Goal: Information Seeking & Learning: Find contact information

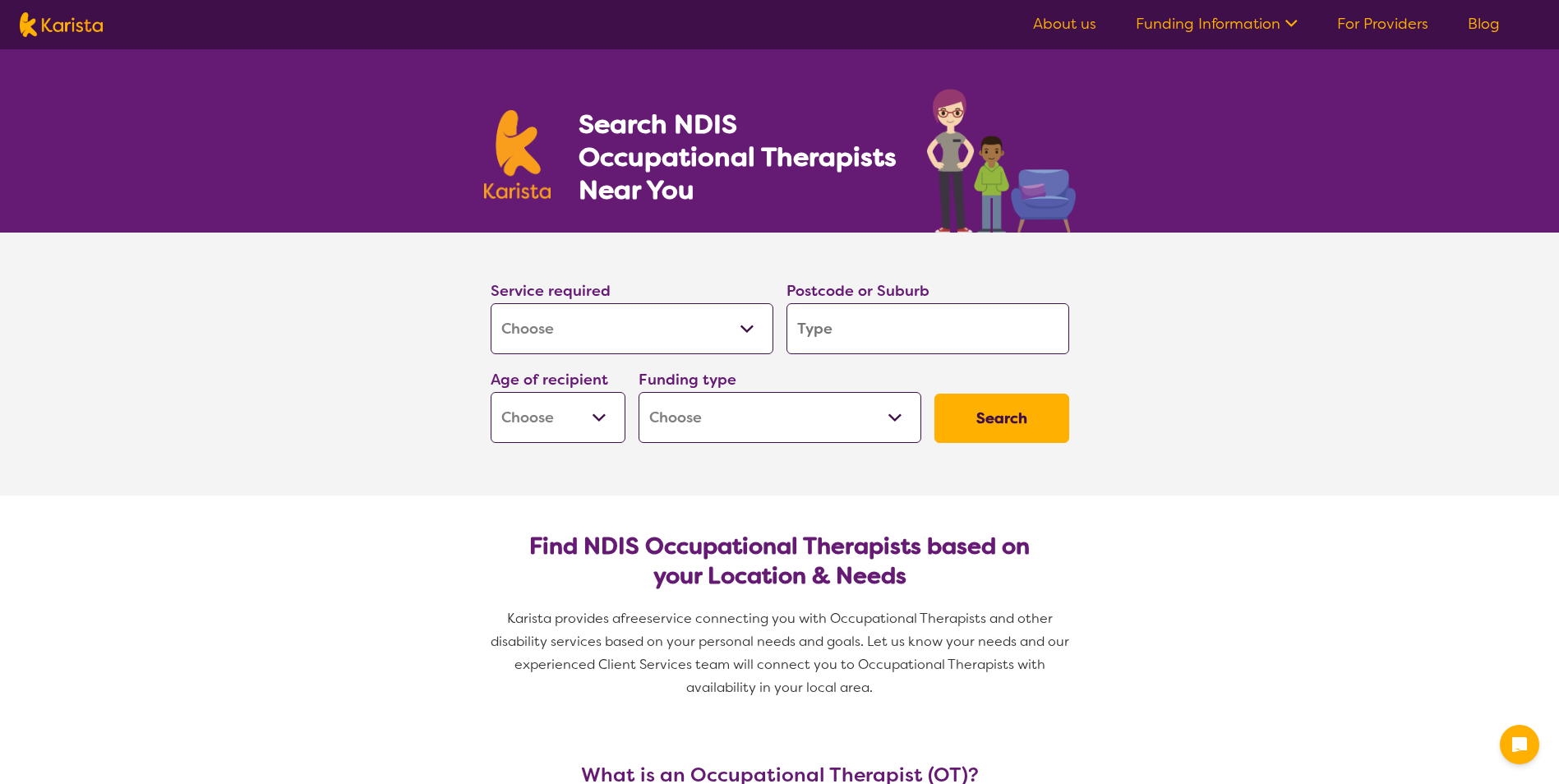
select select "[MEDICAL_DATA]"
click at [574, 330] on select "Allied Health Assistant Assessment (ADHD or Autism) Behaviour support Counselli…" at bounding box center [632, 328] width 283 height 51
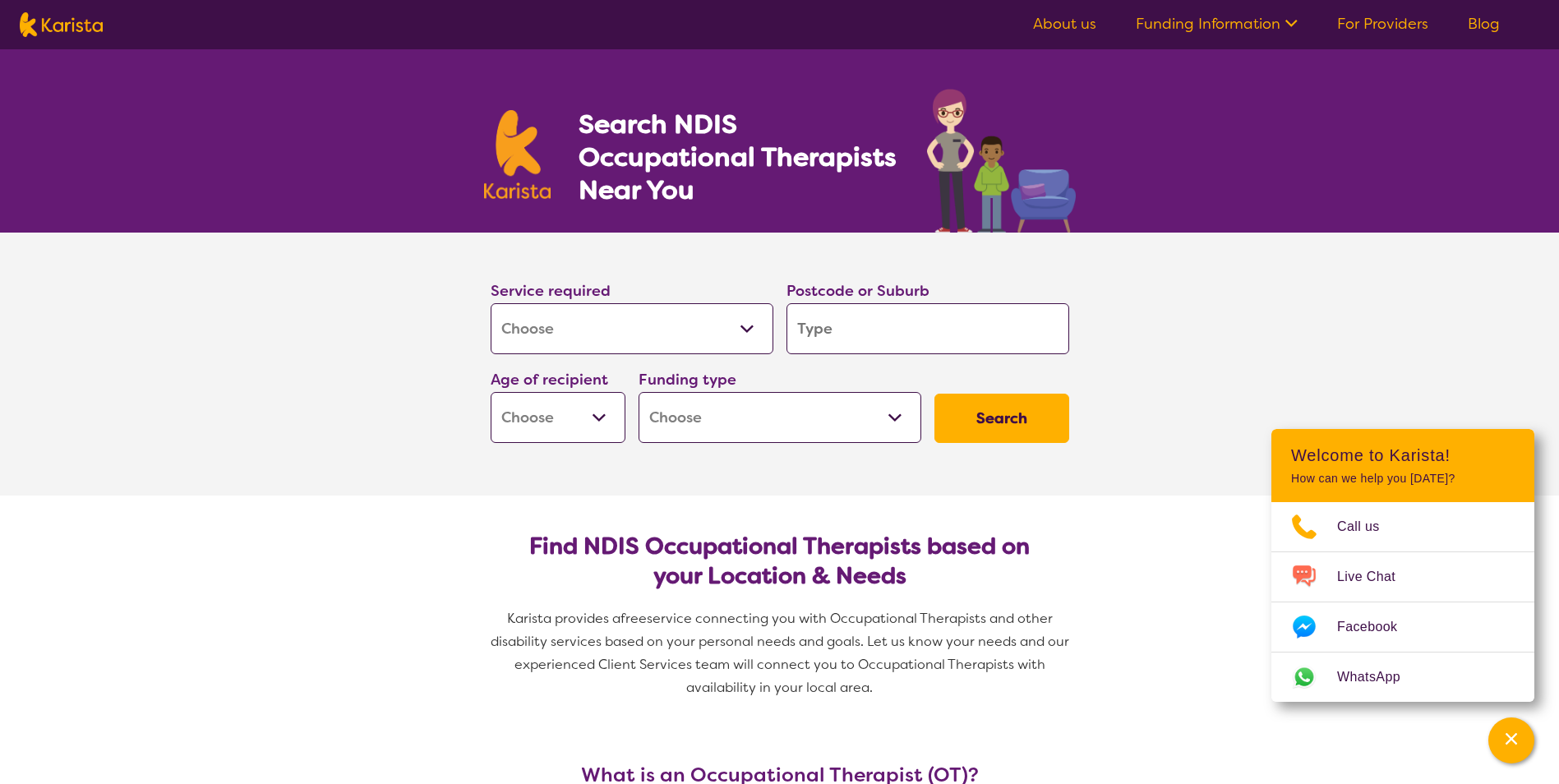
click at [899, 344] on input "search" at bounding box center [928, 328] width 283 height 51
type input "2"
type input "25"
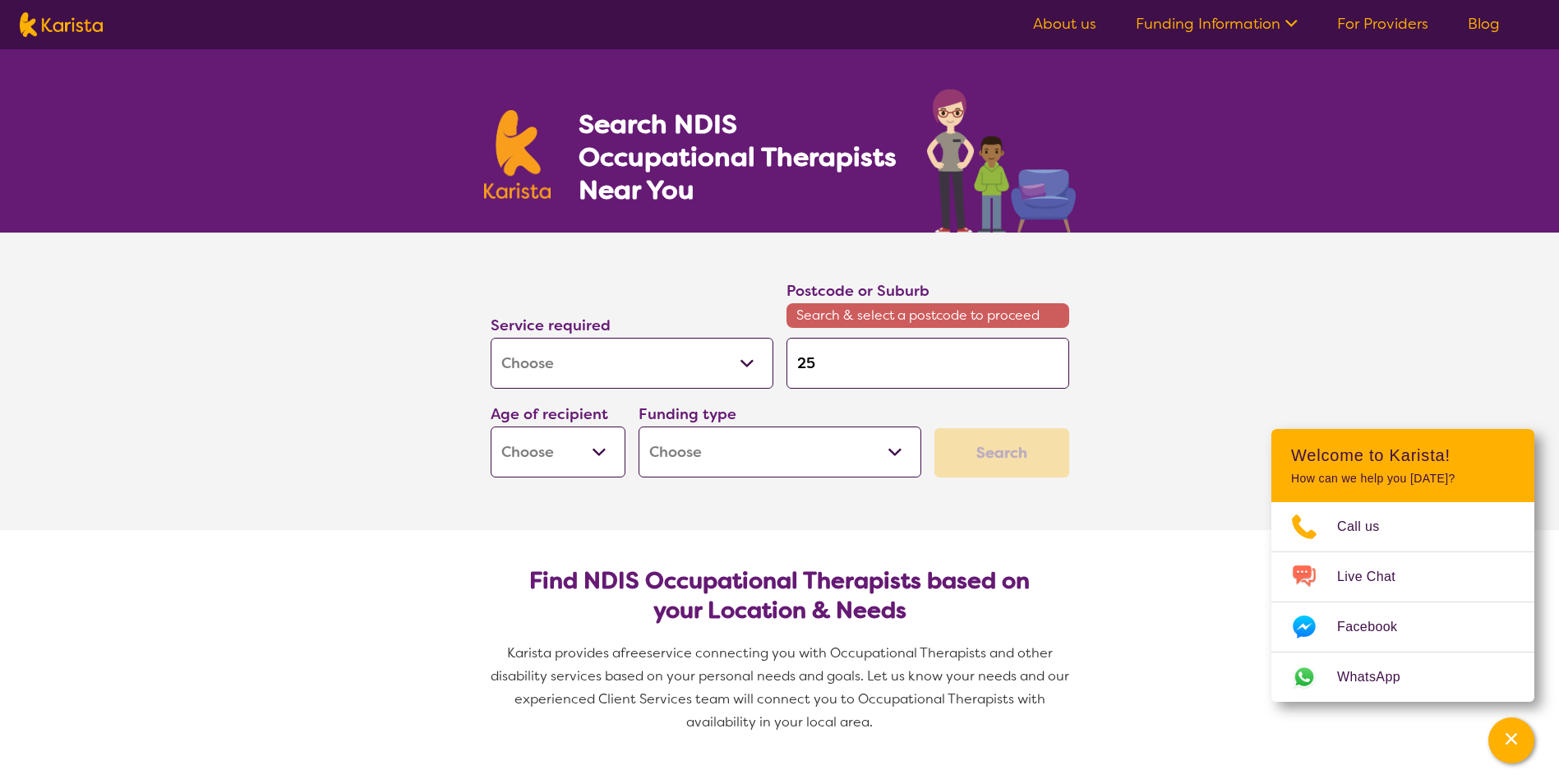
type input "253"
type input "2530"
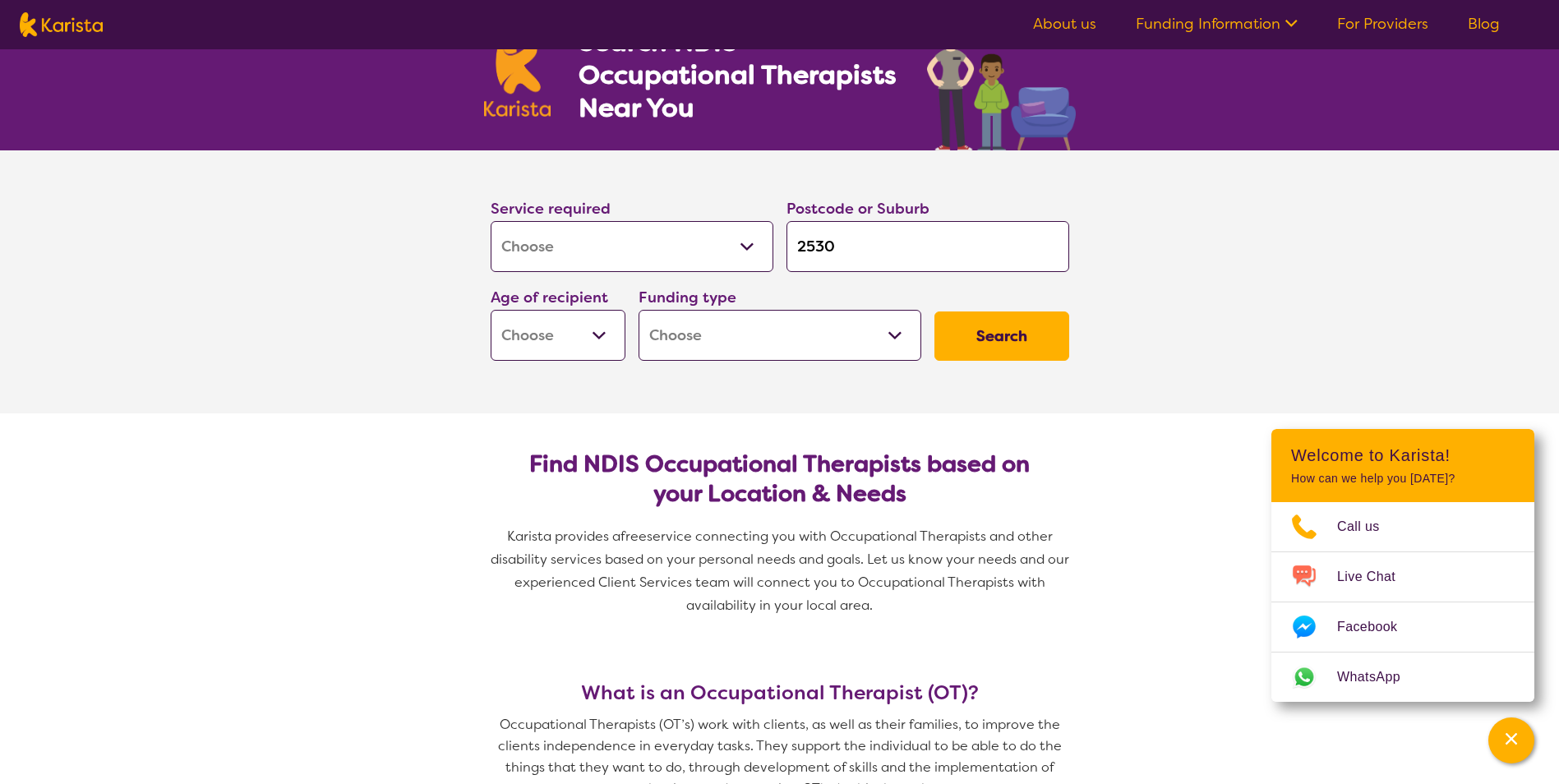
drag, startPoint x: 884, startPoint y: 236, endPoint x: 748, endPoint y: 230, distance: 136.1
click at [748, 230] on div "Service required Allied Health Assistant Assessment (ADHD or Autism) Behaviour …" at bounding box center [780, 278] width 592 height 177
type input "h"
type input "ho"
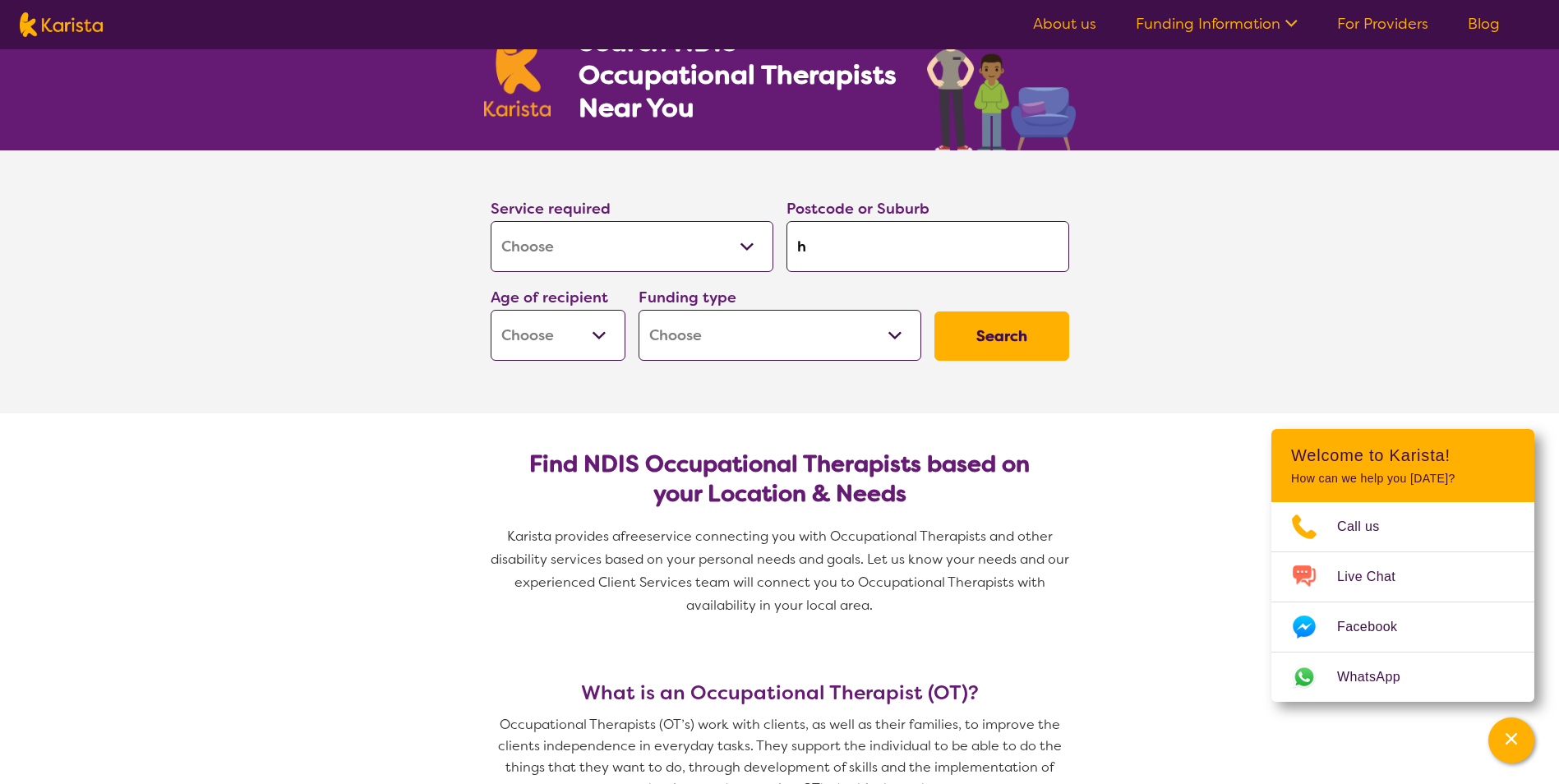
type input "ho"
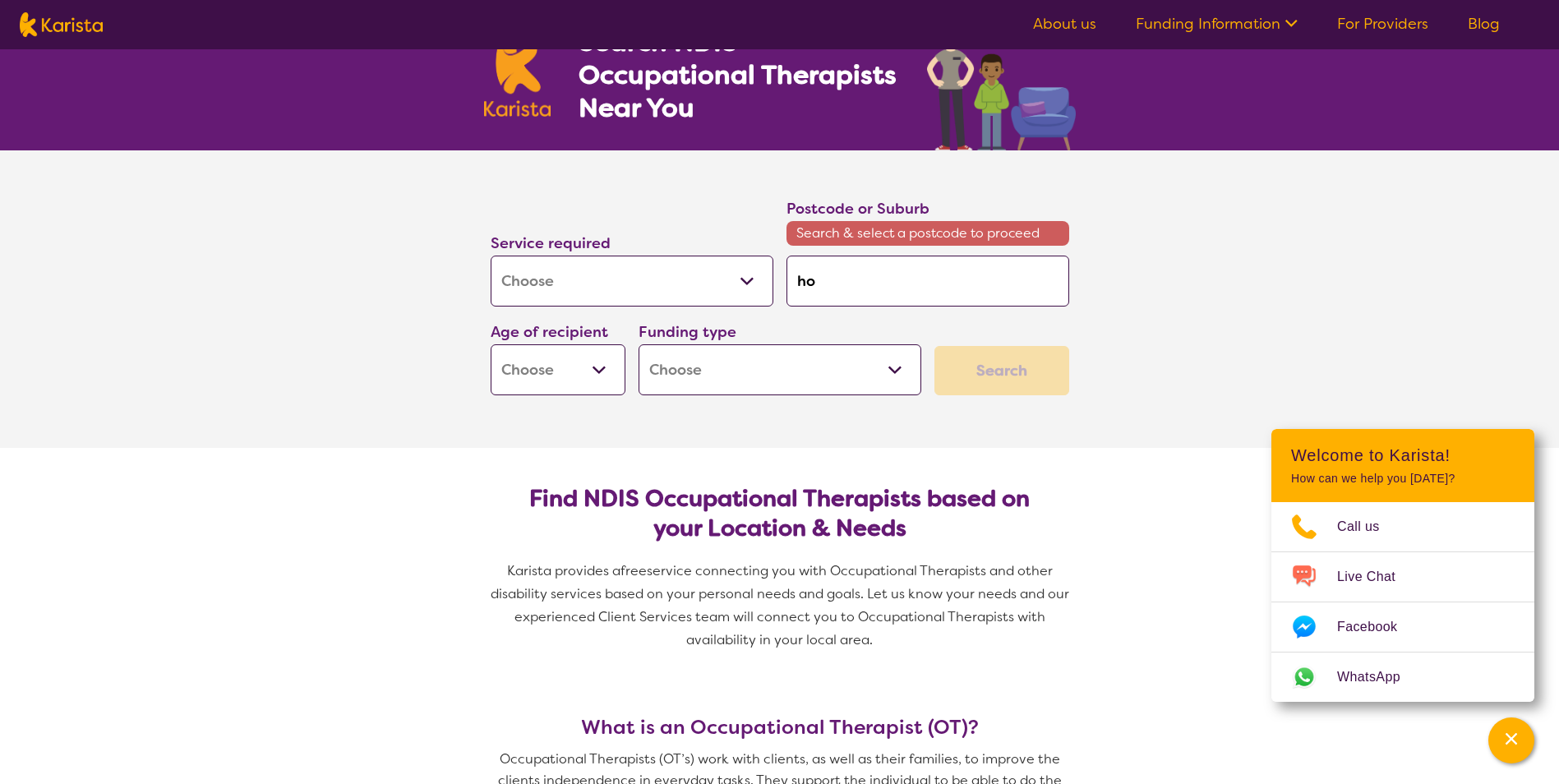
type input "hor"
type input "hors"
type input "horsl"
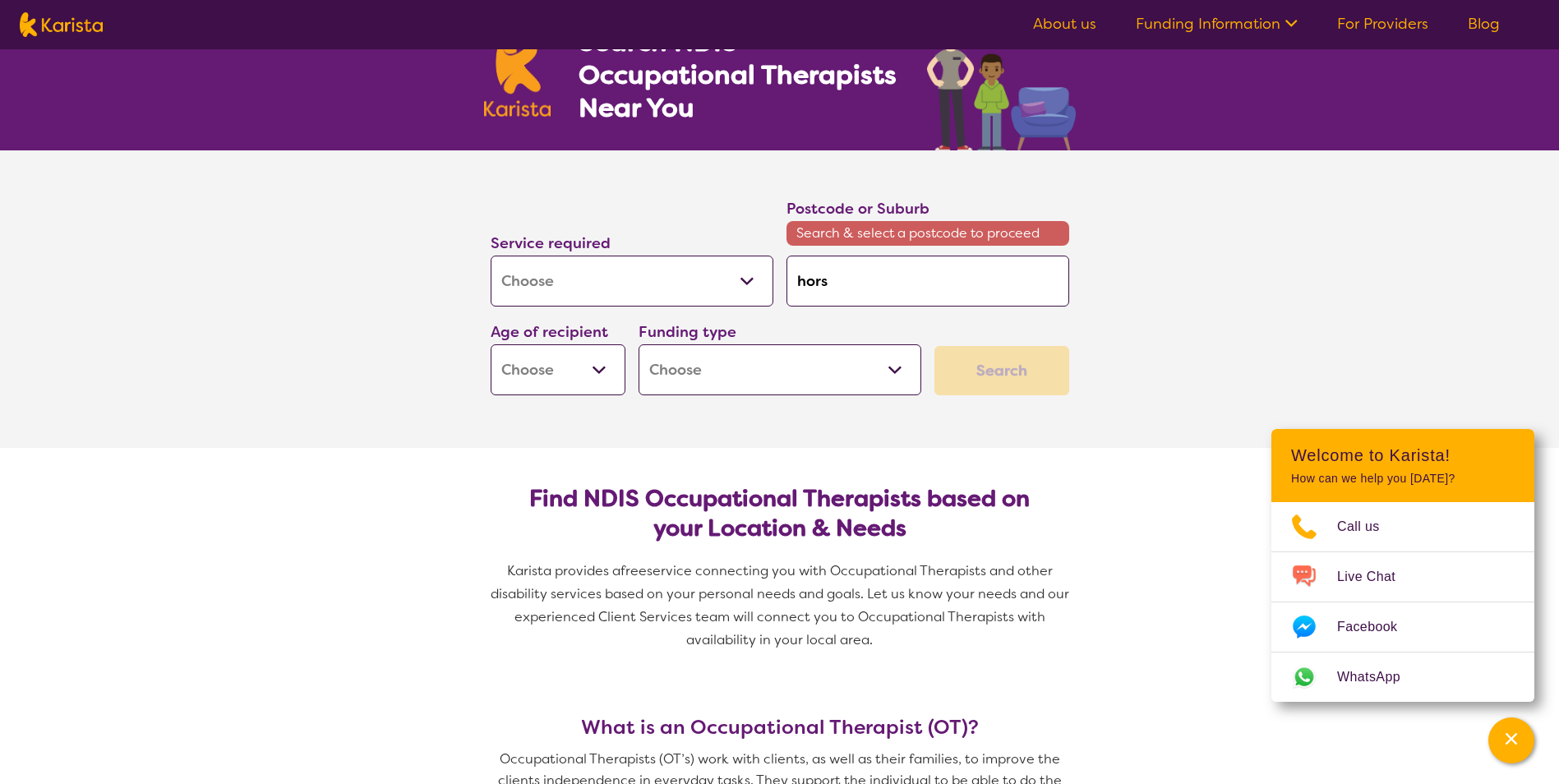
type input "horsl"
type input "horsle"
type input "horsley"
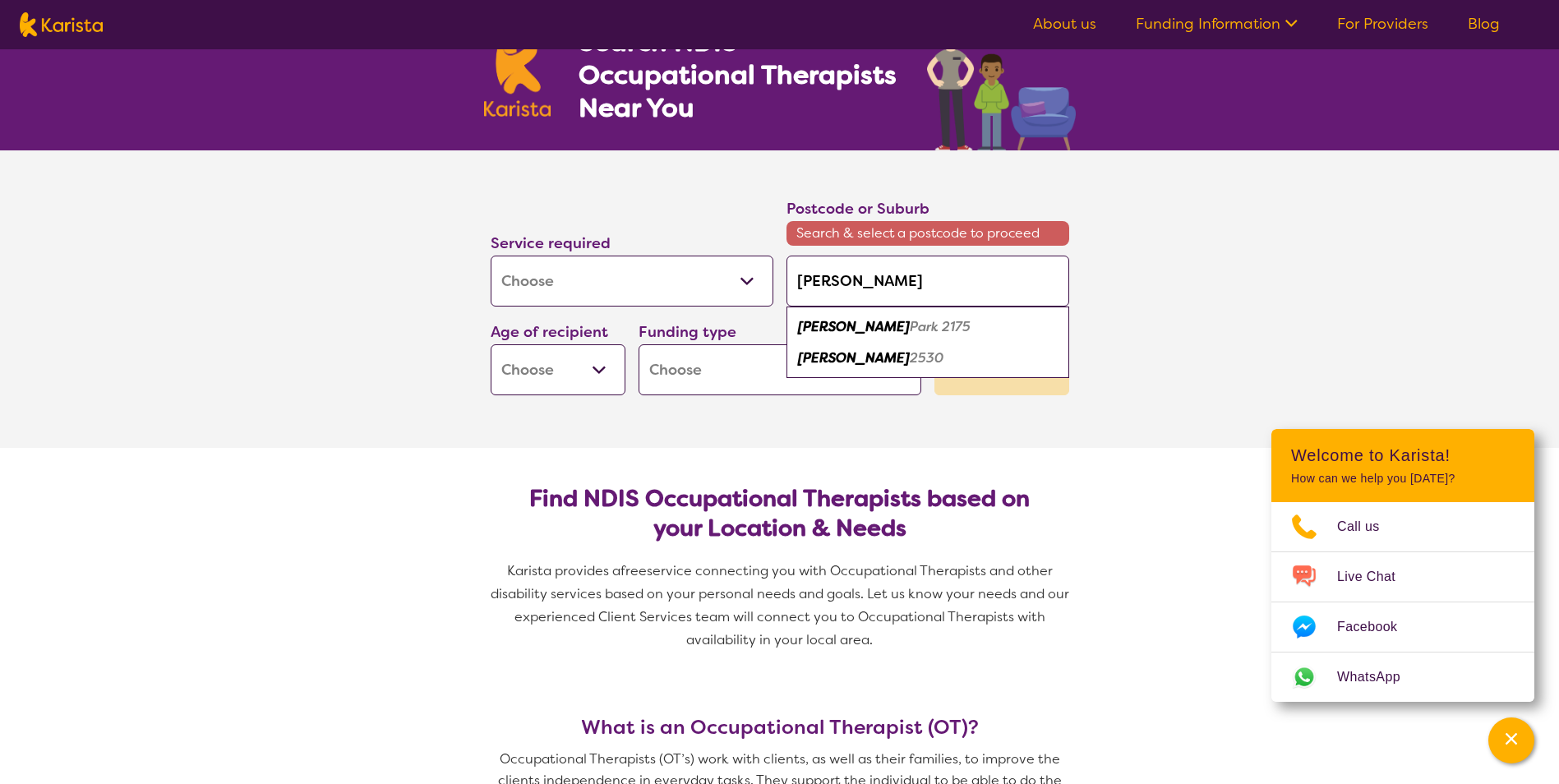
click at [828, 364] on em "Horsley" at bounding box center [854, 357] width 112 height 17
type input "2530"
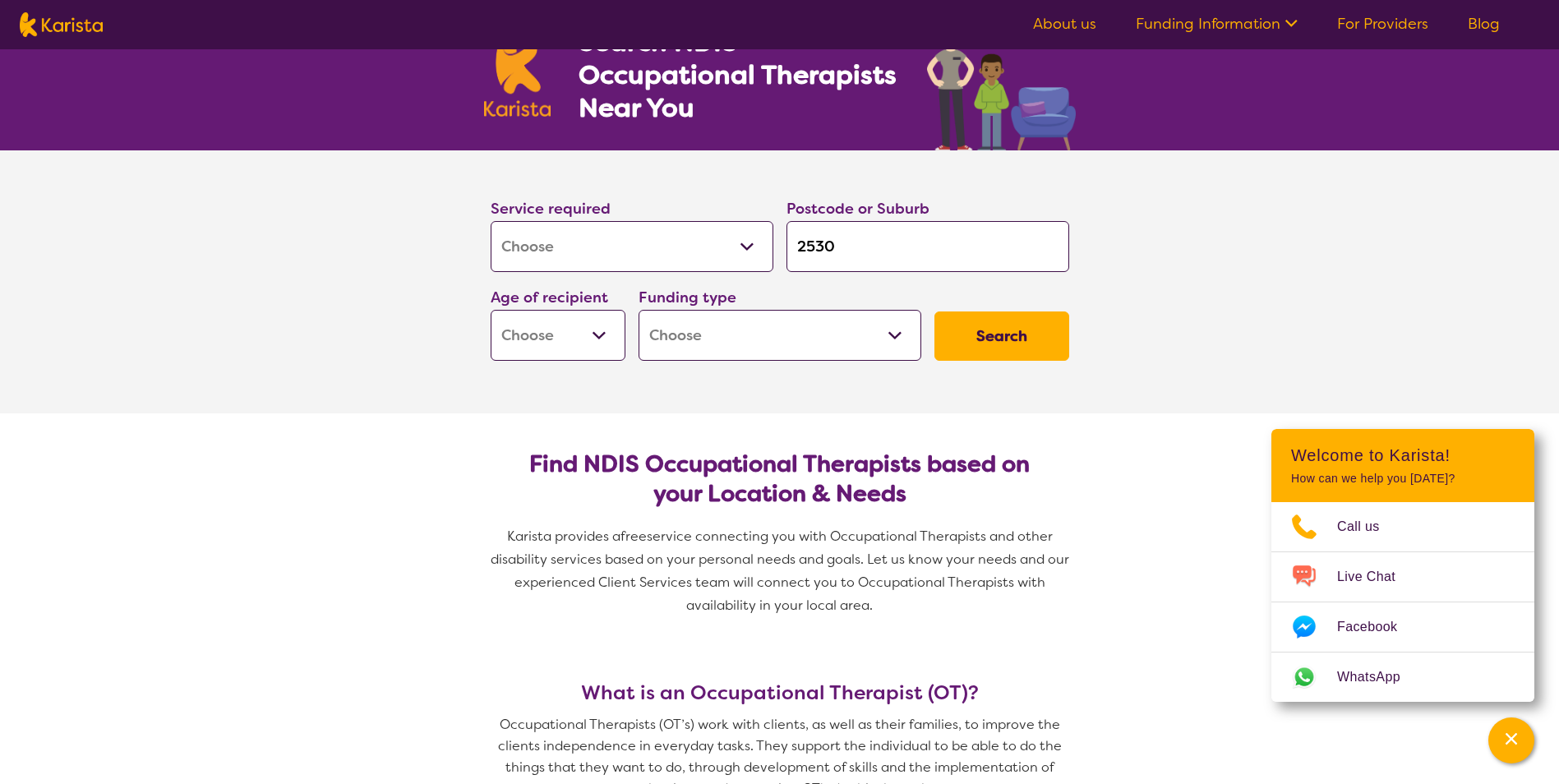
click at [597, 344] on select "Early Childhood - 0 to 9 Child - 10 to 11 Adolescent - 12 to 17 Adult - 18 to 6…" at bounding box center [557, 335] width 135 height 51
select select "AD"
click at [490, 310] on select "Early Childhood - 0 to 9 Child - 10 to 11 Adolescent - 12 to 17 Adult - 18 to 6…" at bounding box center [557, 335] width 135 height 51
select select "AD"
click at [729, 347] on select "Home Care Package (HCP) National Disability Insurance Scheme (NDIS) I don't know" at bounding box center [780, 335] width 283 height 51
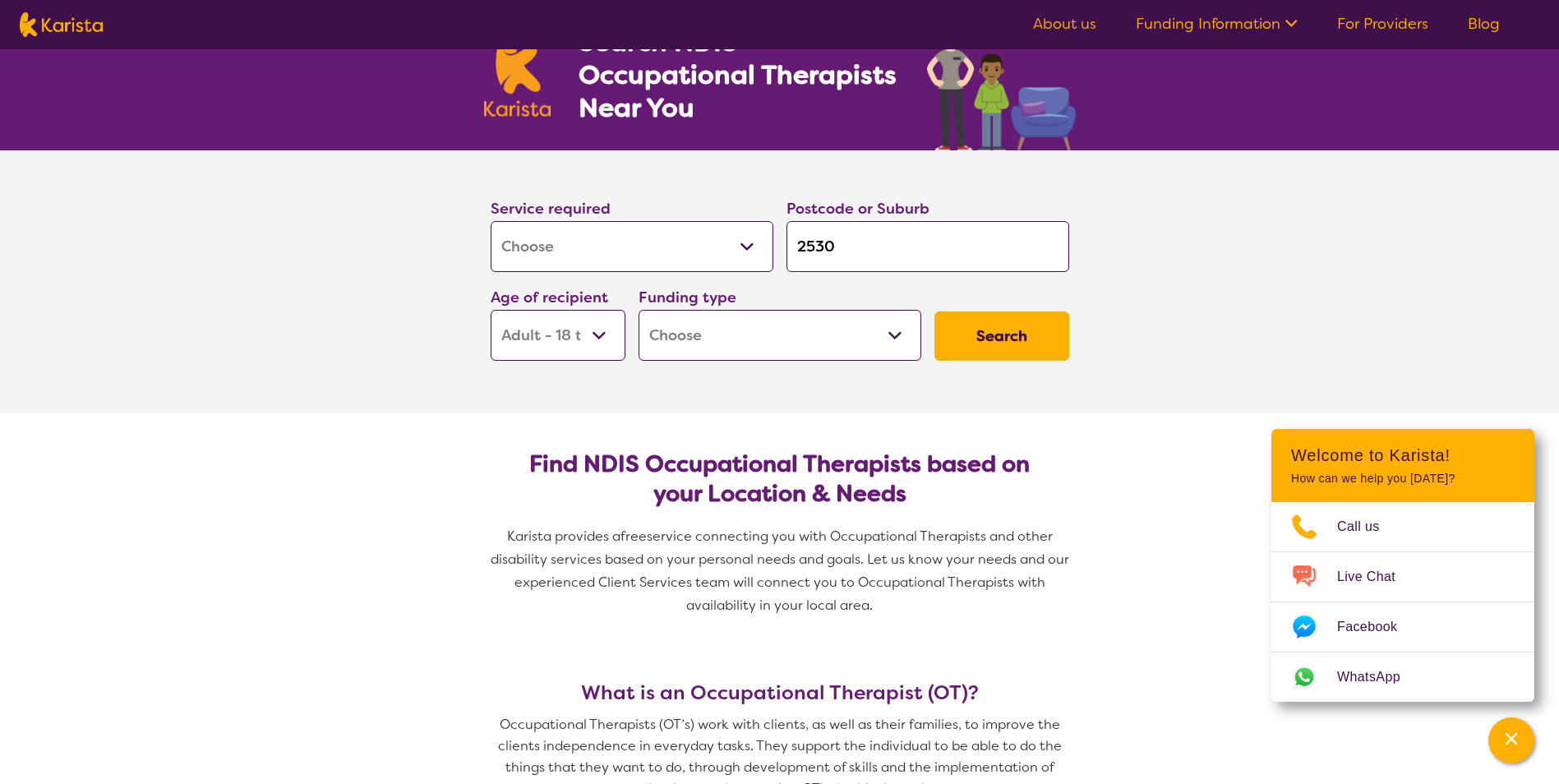
select select "NDIS"
click at [639, 310] on select "Home Care Package (HCP) National Disability Insurance Scheme (NDIS) I don't know" at bounding box center [780, 335] width 283 height 51
select select "NDIS"
click at [992, 333] on button "Search" at bounding box center [1001, 335] width 135 height 49
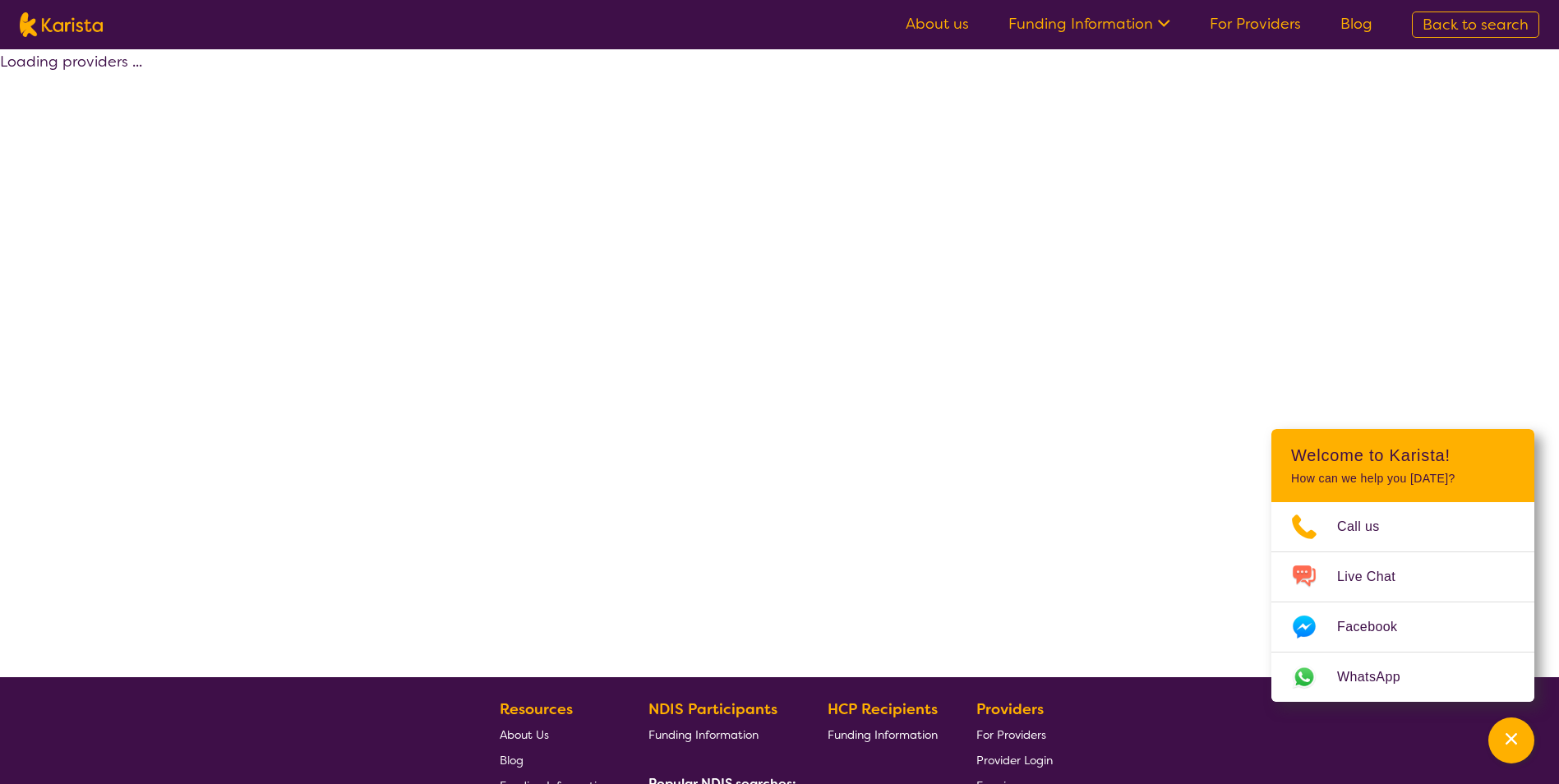
select select "by_score"
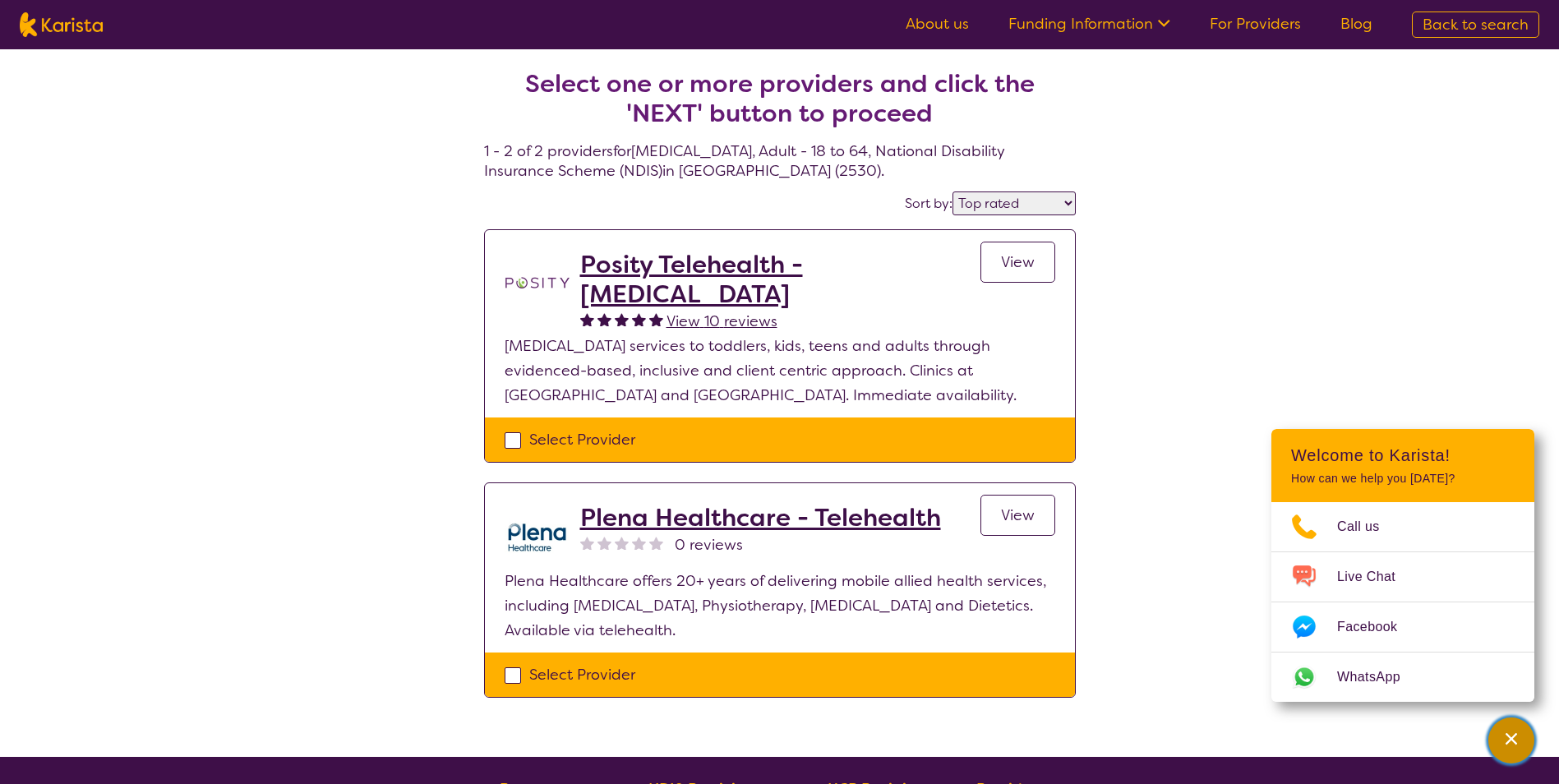
click at [1506, 744] on icon "Channel Menu" at bounding box center [1511, 738] width 12 height 12
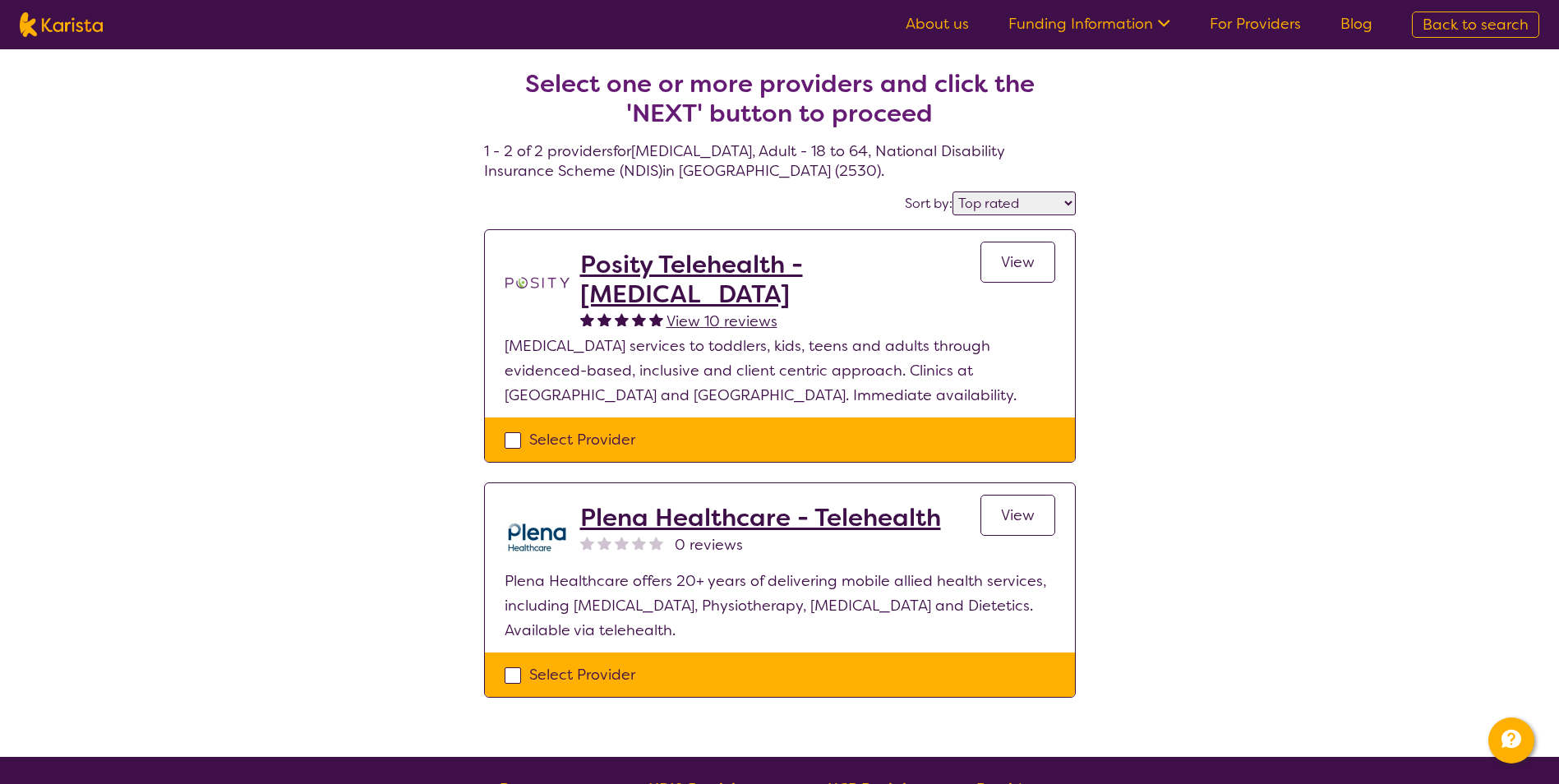
drag, startPoint x: 777, startPoint y: 274, endPoint x: 791, endPoint y: 276, distance: 14.1
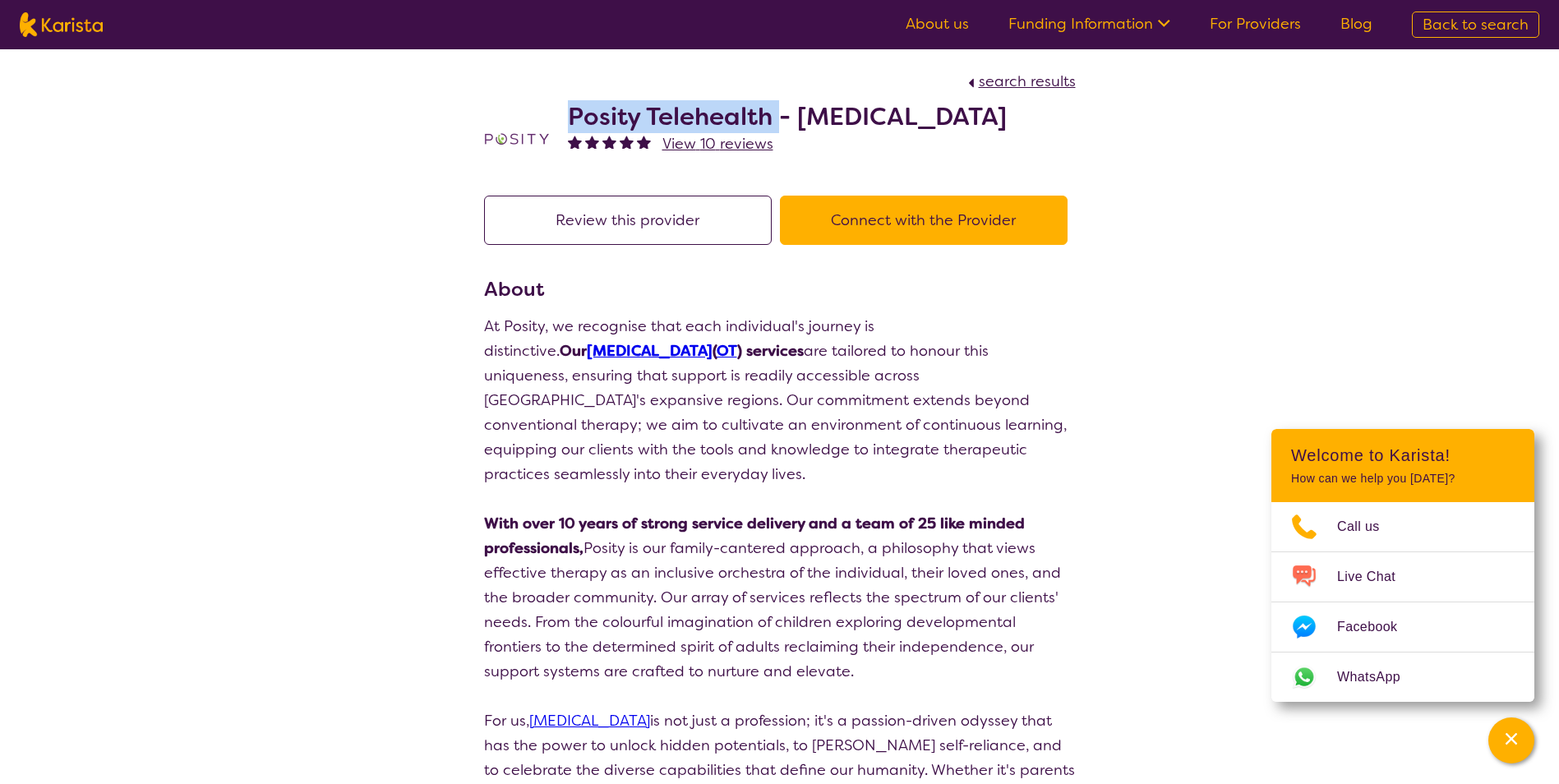
drag, startPoint x: 588, startPoint y: 115, endPoint x: 716, endPoint y: 96, distance: 129.4
click at [780, 115] on div "Posity Telehealth - [MEDICAL_DATA] View 10 reviews" at bounding box center [780, 134] width 592 height 82
copy h2 "Posity Telehealth"
